Goal: Transaction & Acquisition: Subscribe to service/newsletter

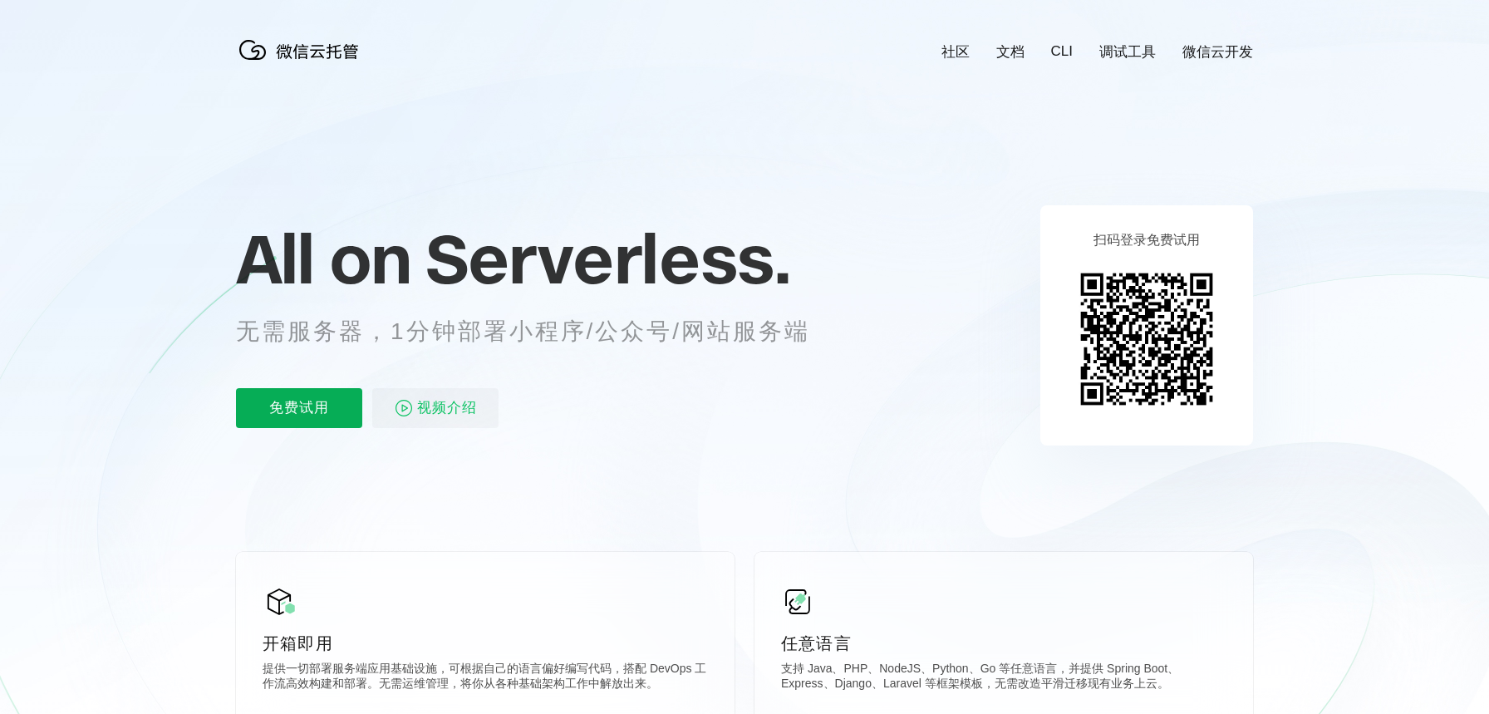
click at [332, 405] on p "免费试用" at bounding box center [299, 408] width 126 height 40
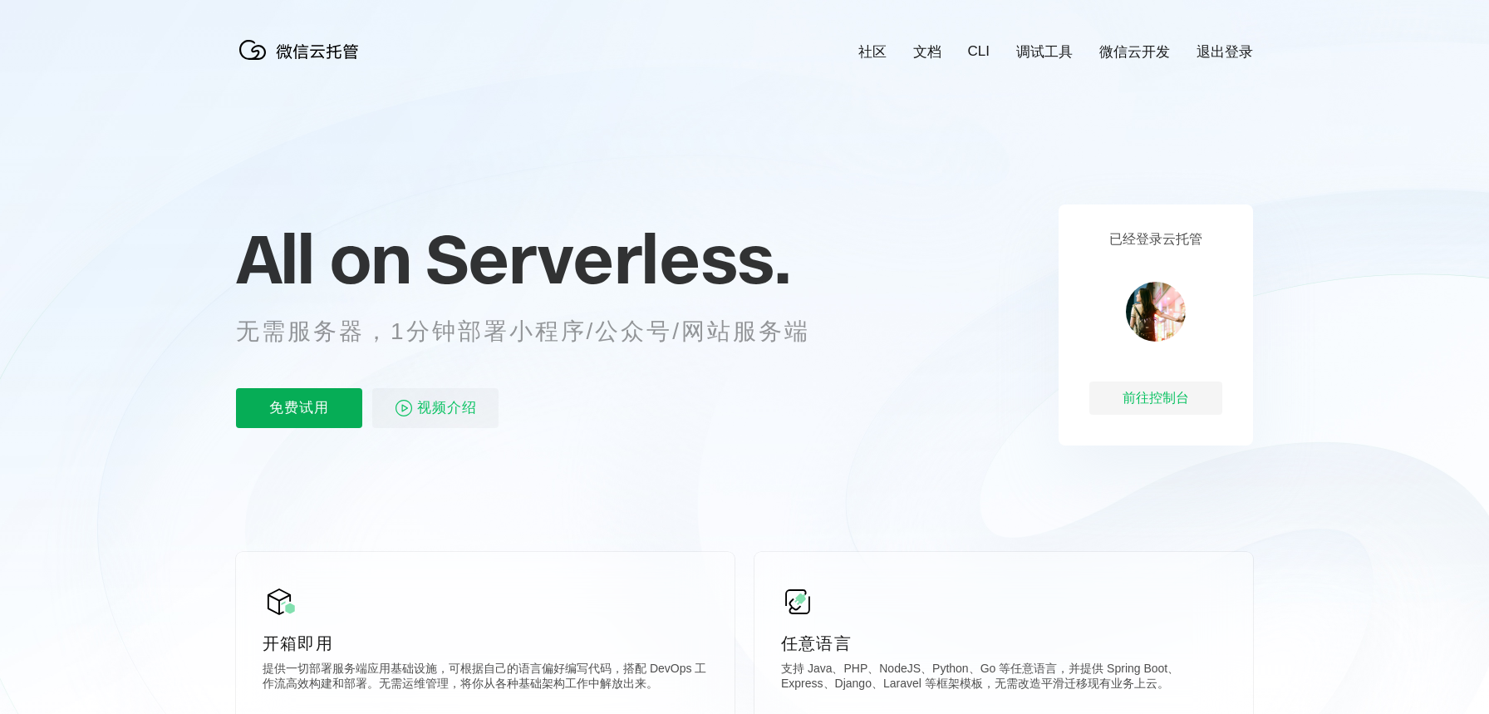
scroll to position [0, 2954]
click at [282, 403] on p "免费试用" at bounding box center [299, 408] width 126 height 40
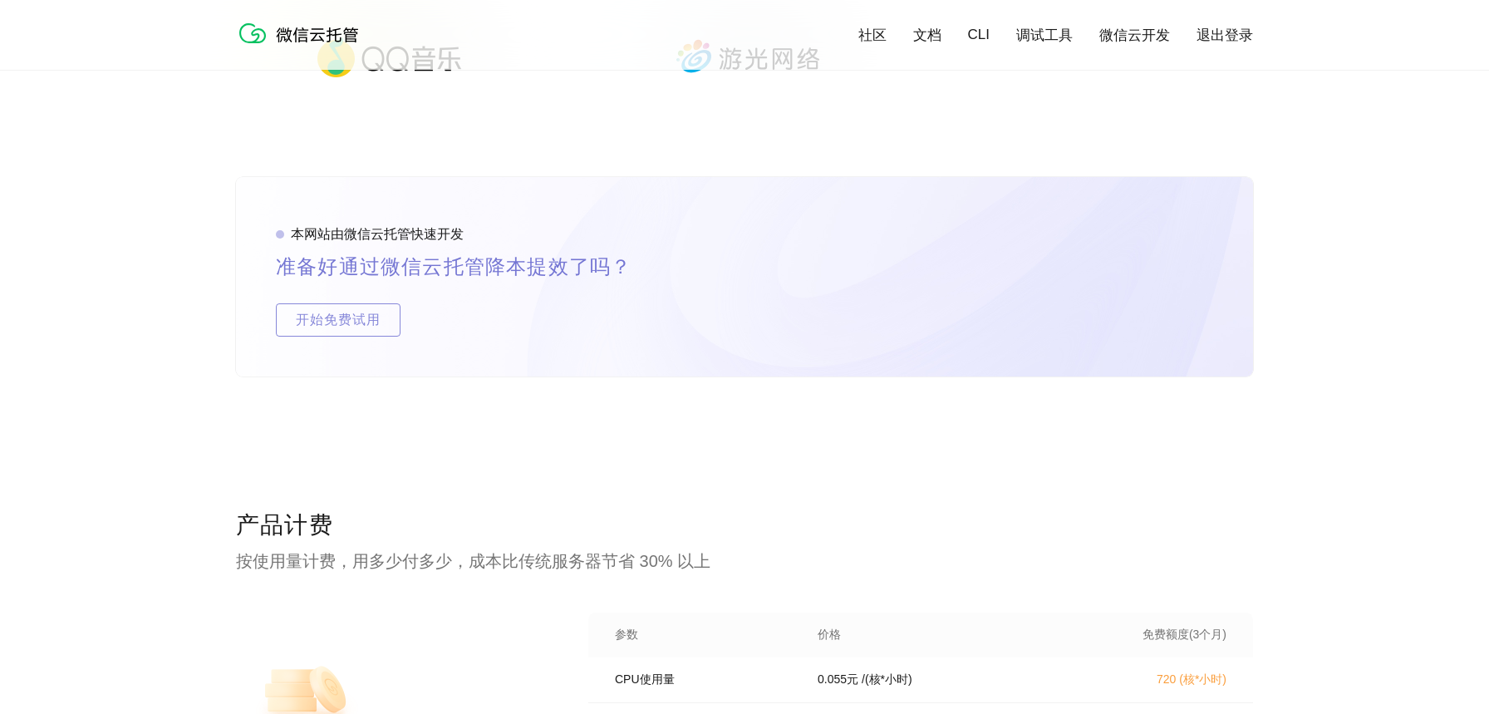
scroll to position [2892, 0]
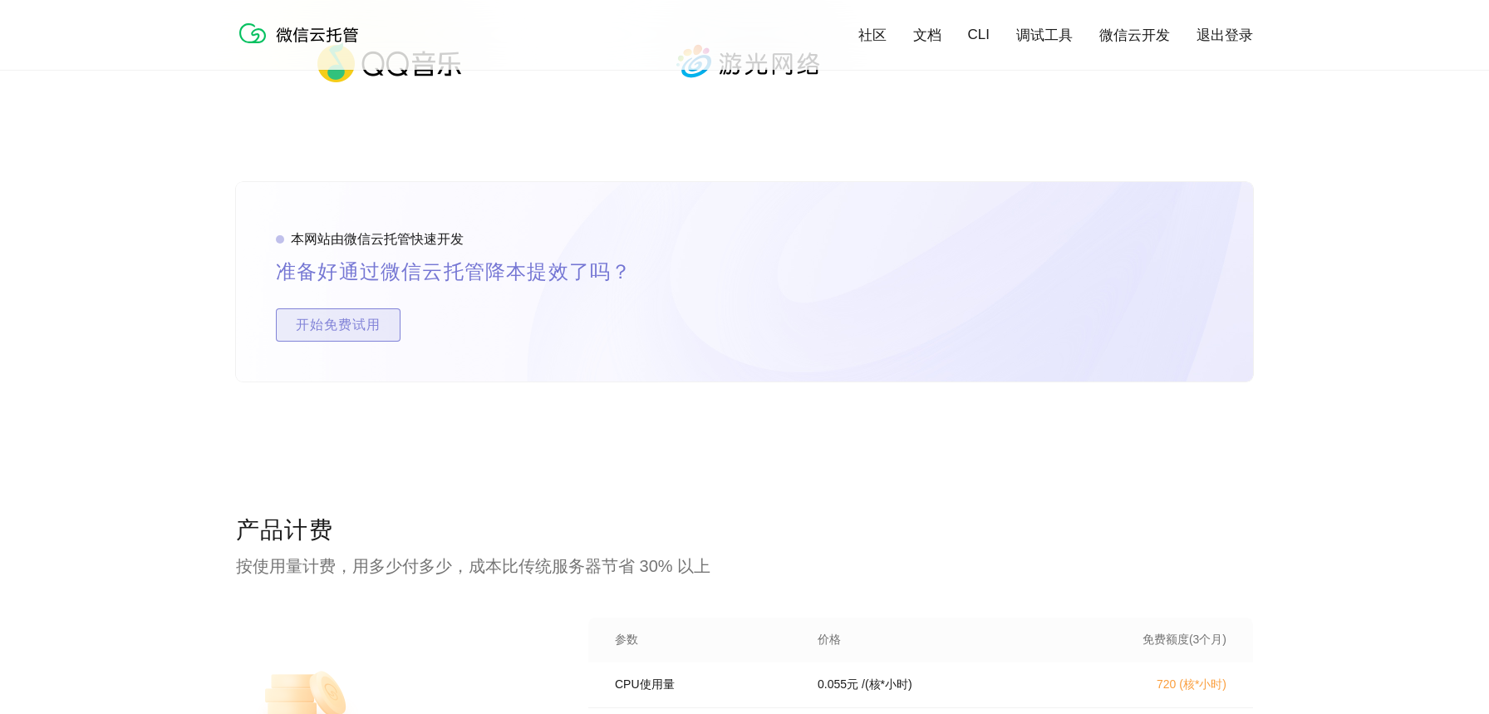
click at [363, 312] on span "开始免费试用" at bounding box center [338, 324] width 123 height 33
